Goal: Find specific page/section: Find specific page/section

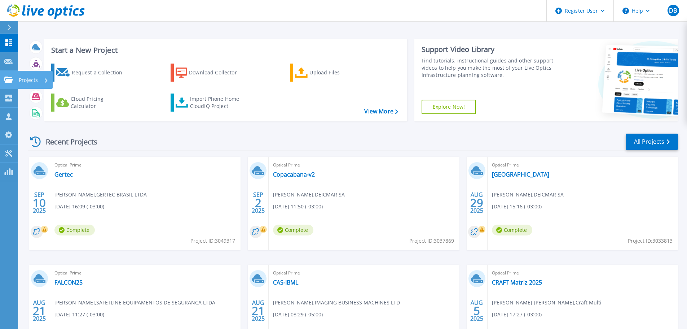
click at [8, 79] on icon at bounding box center [8, 80] width 9 height 6
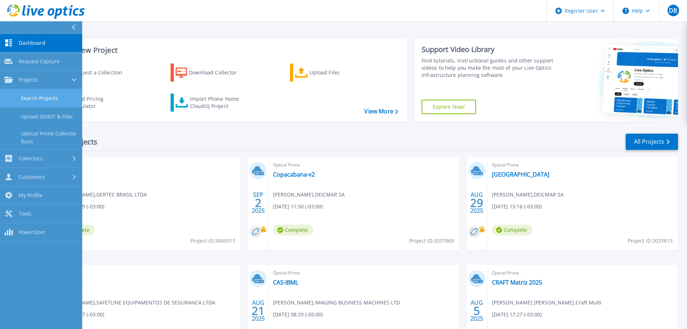
click at [35, 94] on link "Search Projects" at bounding box center [41, 98] width 82 height 18
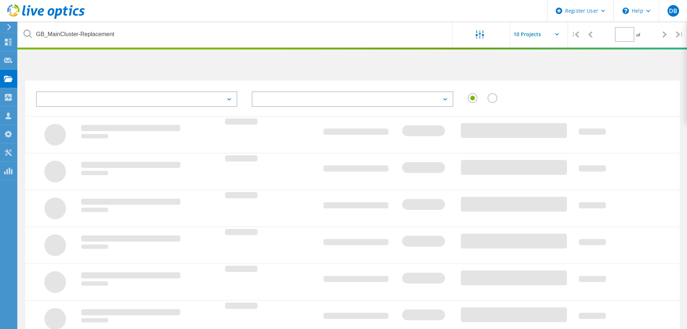
type input "1"
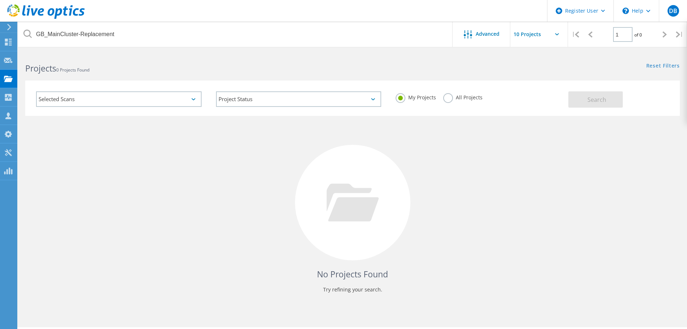
click at [475, 91] on div "My Projects All Projects" at bounding box center [479, 97] width 180 height 27
click at [464, 101] on div "All Projects" at bounding box center [463, 98] width 39 height 10
click at [466, 98] on label "All Projects" at bounding box center [463, 96] width 39 height 7
click at [0, 0] on input "All Projects" at bounding box center [0, 0] width 0 height 0
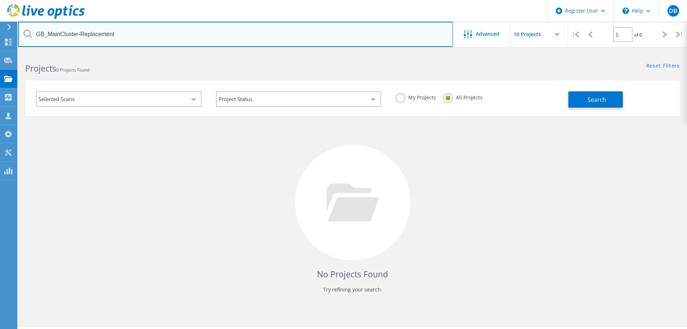
click at [384, 39] on input "GB_MainCluster-Replacement" at bounding box center [235, 34] width 435 height 25
click at [390, 41] on input "GB_MainCluster-Replacement" at bounding box center [235, 34] width 435 height 25
click at [122, 39] on input "A5X" at bounding box center [235, 34] width 435 height 25
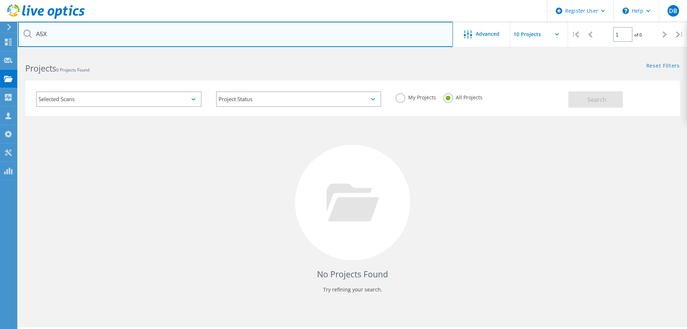
drag, startPoint x: 122, startPoint y: 39, endPoint x: 21, endPoint y: 36, distance: 101.1
click at [21, 36] on input "A5X" at bounding box center [235, 34] width 435 height 25
click at [155, 24] on input "terakon" at bounding box center [235, 34] width 435 height 25
click at [152, 31] on input "terakon" at bounding box center [235, 34] width 435 height 25
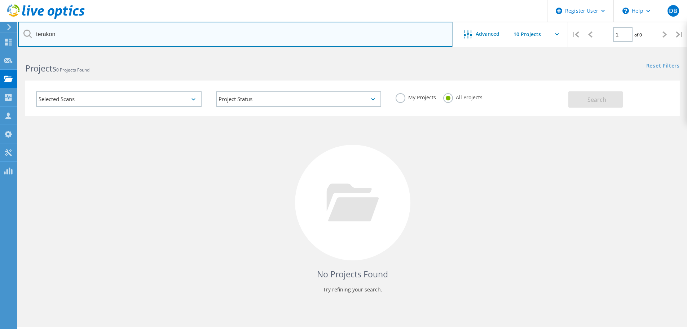
click at [152, 31] on input "terakon" at bounding box center [235, 34] width 435 height 25
paste input "Therakon"
click at [129, 37] on input "Therakon" at bounding box center [235, 34] width 435 height 25
click at [329, 39] on input "Therakon" at bounding box center [235, 34] width 435 height 25
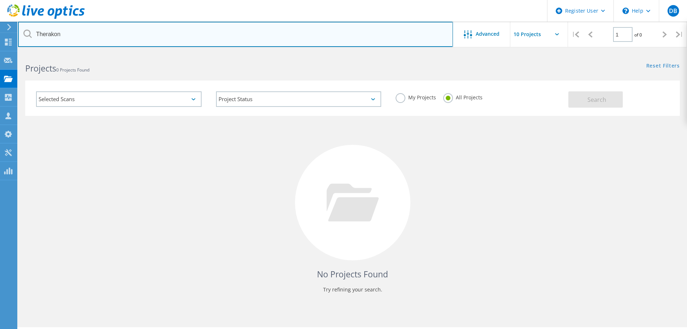
click at [329, 39] on input "Therakon" at bounding box center [235, 34] width 435 height 25
type input "A5X"
